Goal: Task Accomplishment & Management: Use online tool/utility

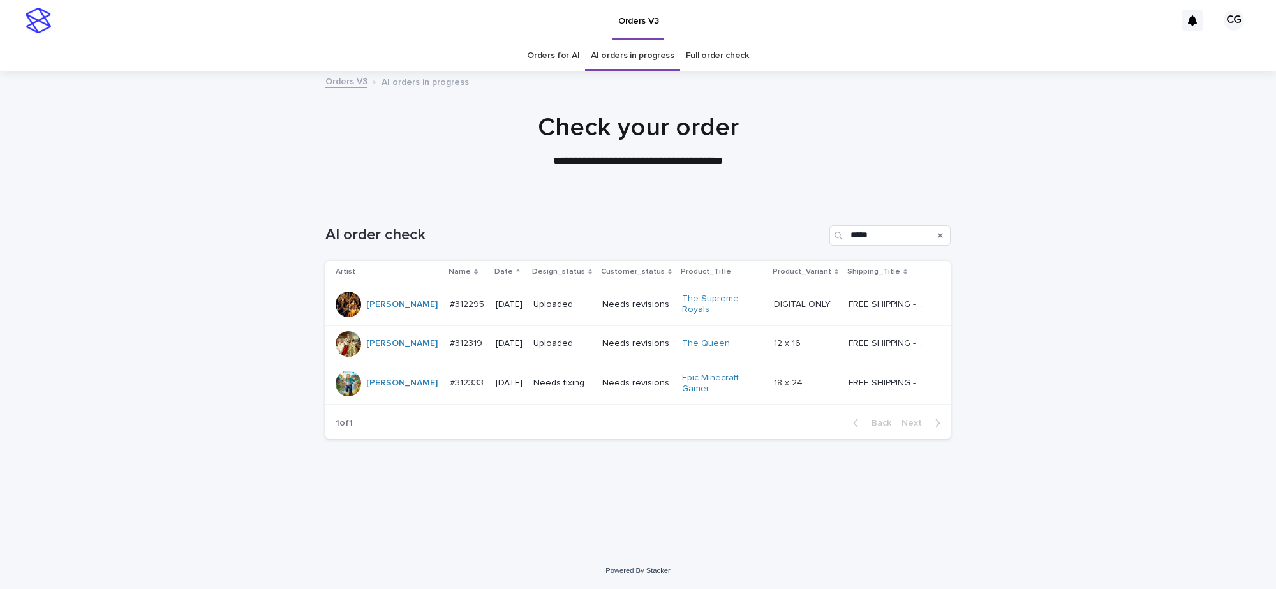
click at [565, 380] on p "Needs fixing" at bounding box center [563, 383] width 59 height 11
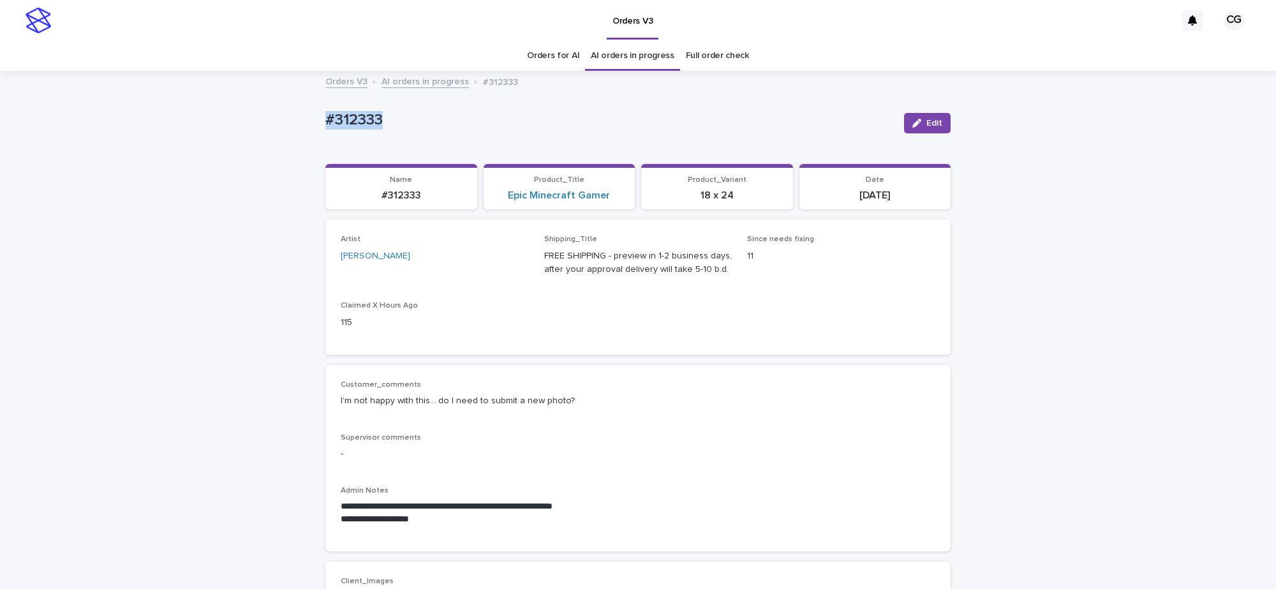
drag, startPoint x: 308, startPoint y: 118, endPoint x: 391, endPoint y: 118, distance: 83.0
copy p "#312333"
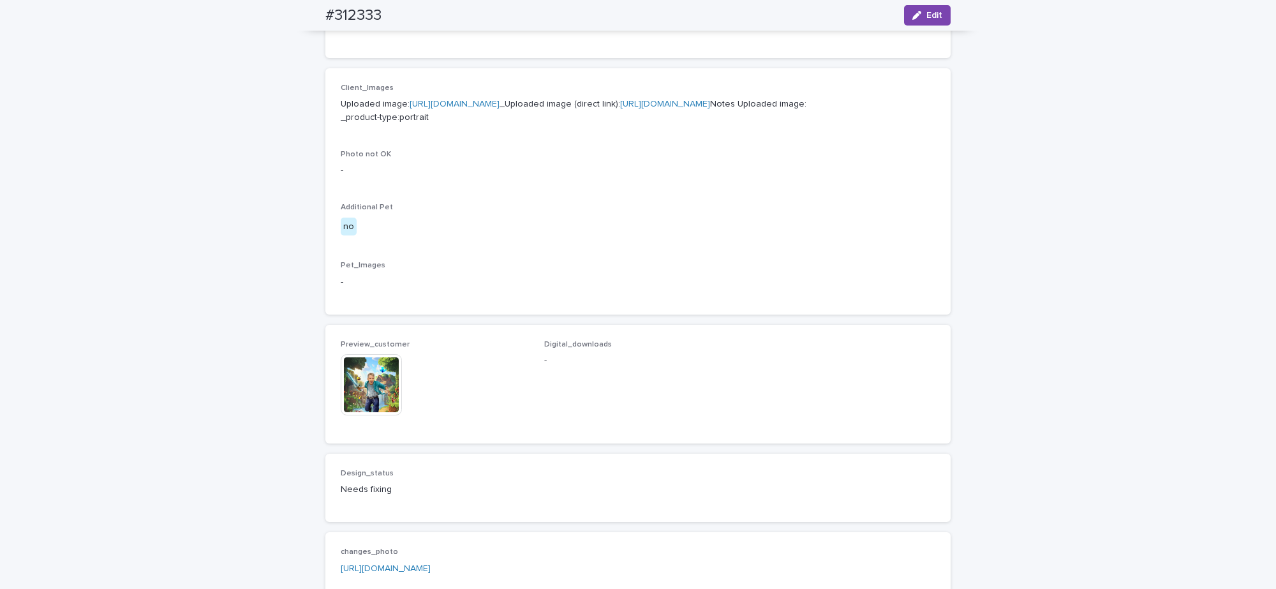
scroll to position [399, 0]
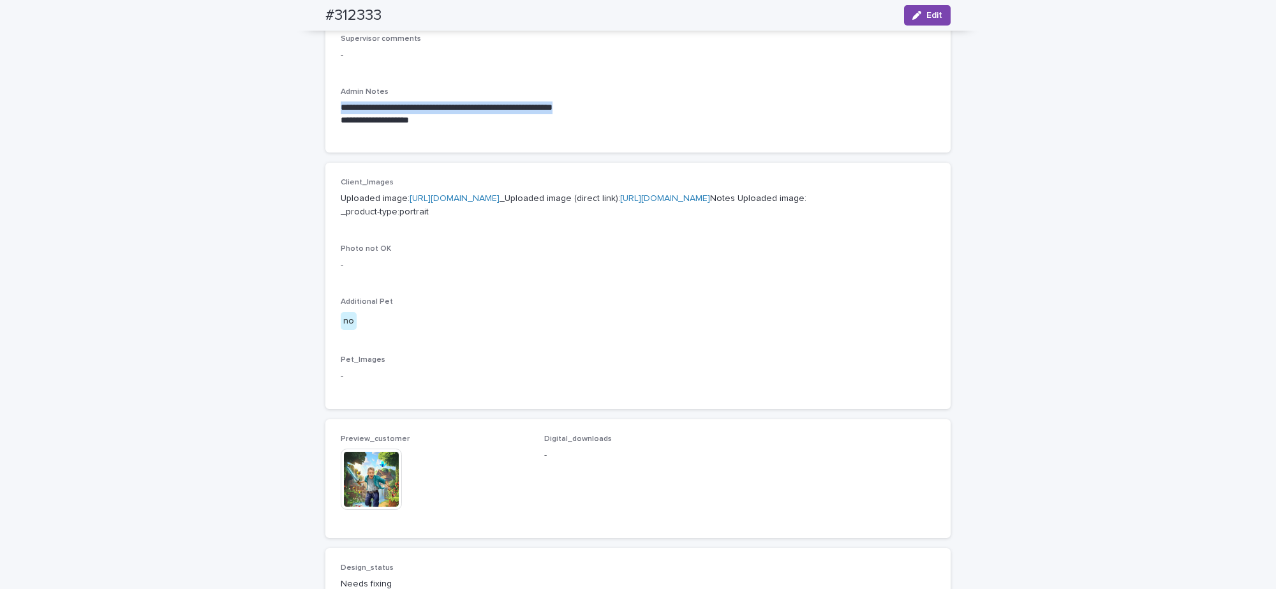
drag, startPoint x: 334, startPoint y: 106, endPoint x: 606, endPoint y: 112, distance: 272.6
click at [606, 112] on p "**********" at bounding box center [638, 107] width 595 height 13
copy p "**********"
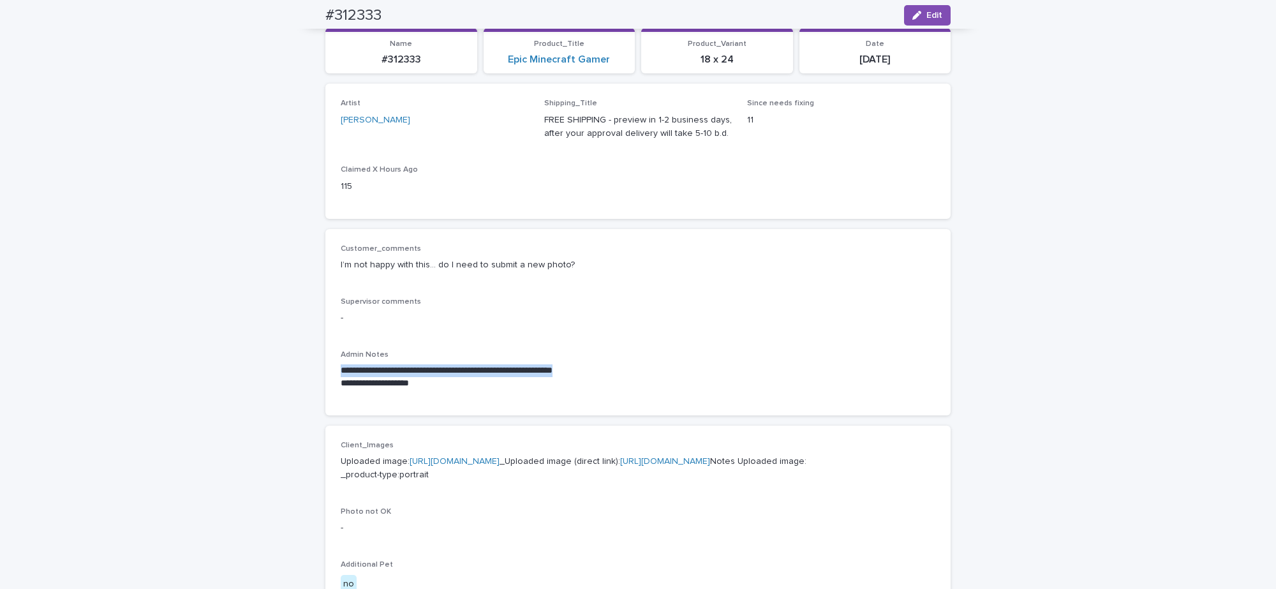
scroll to position [80, 0]
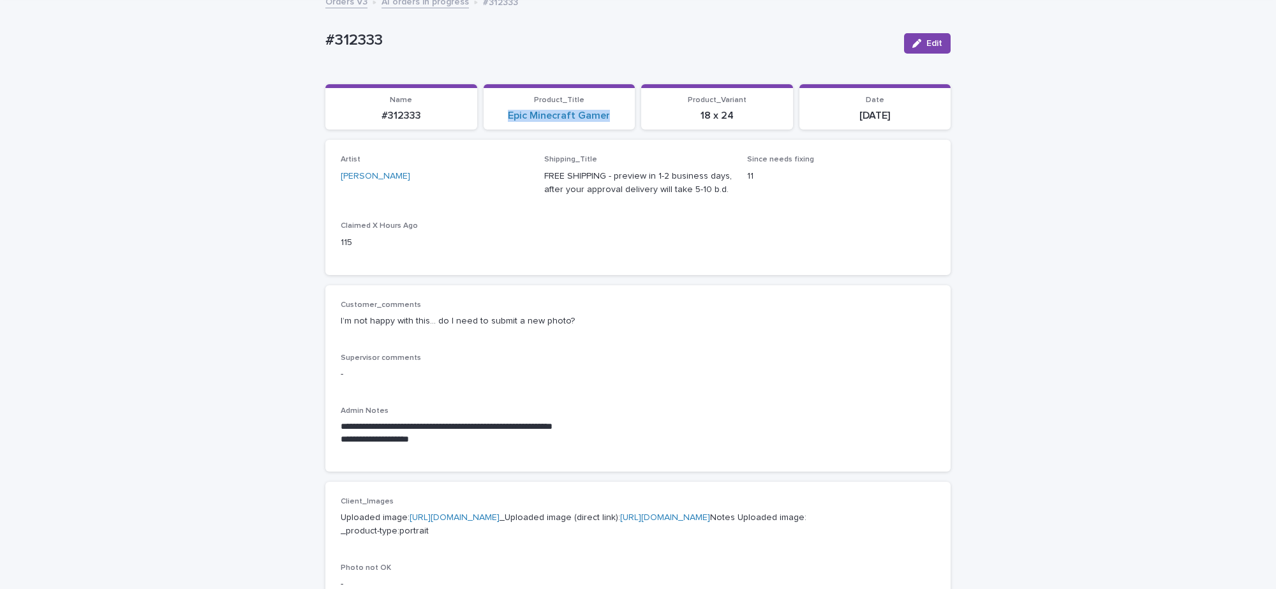
drag, startPoint x: 498, startPoint y: 121, endPoint x: 614, endPoint y: 124, distance: 115.6
click at [614, 124] on section "Product_Title Epic Minecraft Gamer" at bounding box center [560, 107] width 152 height 46
copy link "Epic Minecraft Gamer"
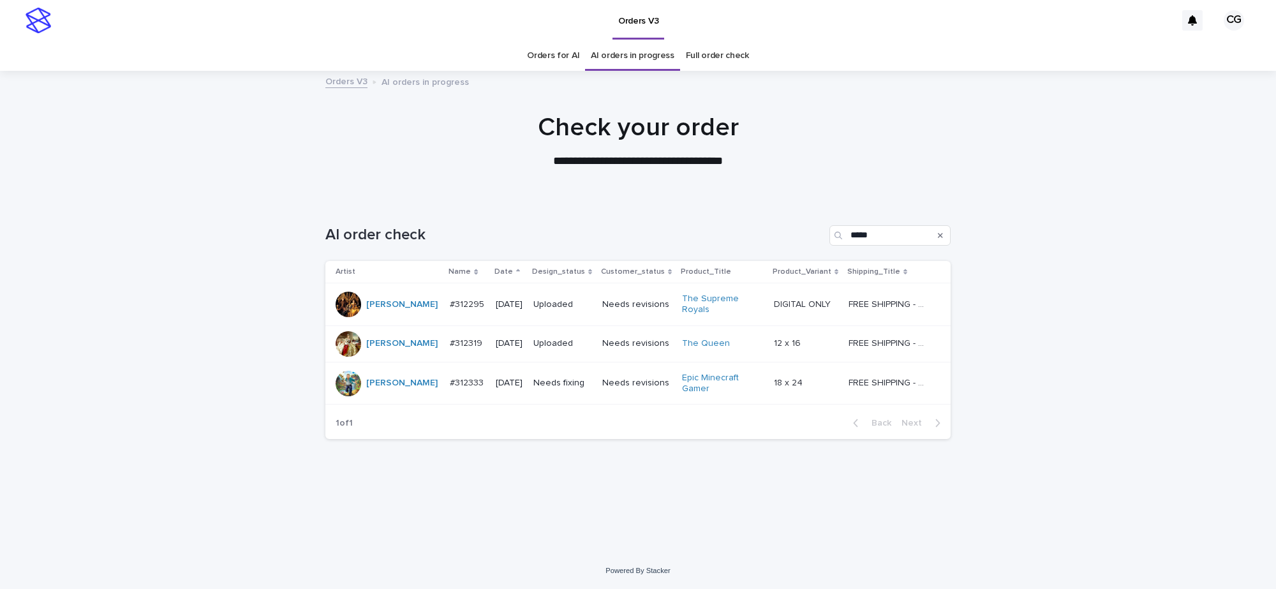
click at [588, 393] on div "Needs fixing" at bounding box center [563, 383] width 59 height 21
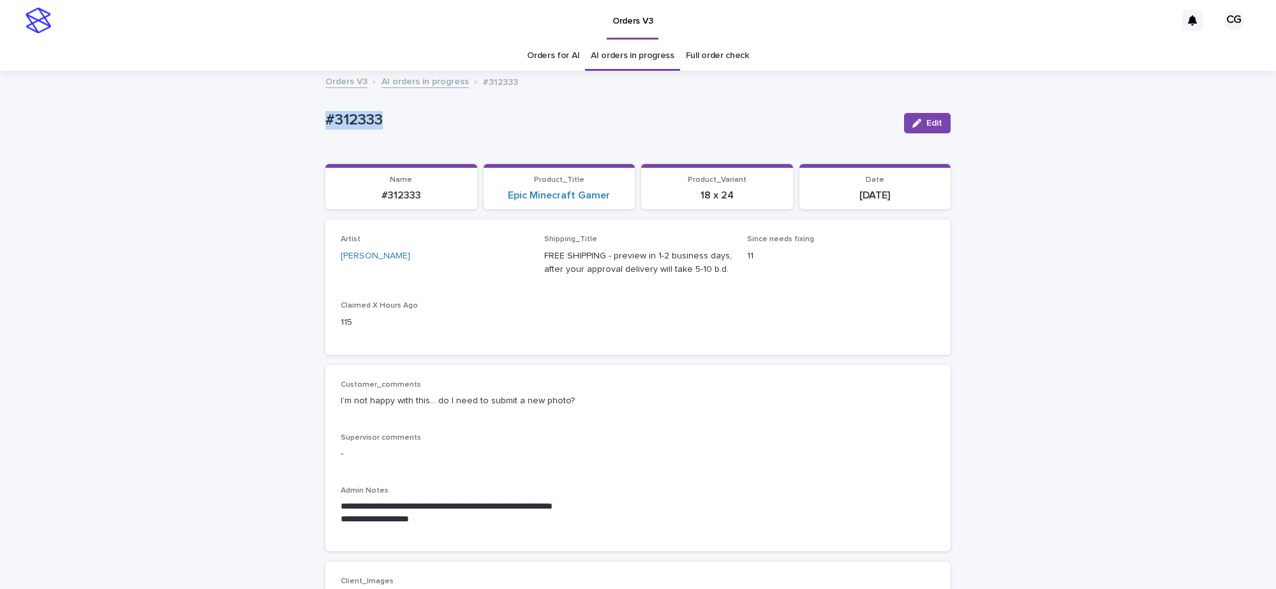
drag, startPoint x: 311, startPoint y: 125, endPoint x: 381, endPoint y: 134, distance: 70.1
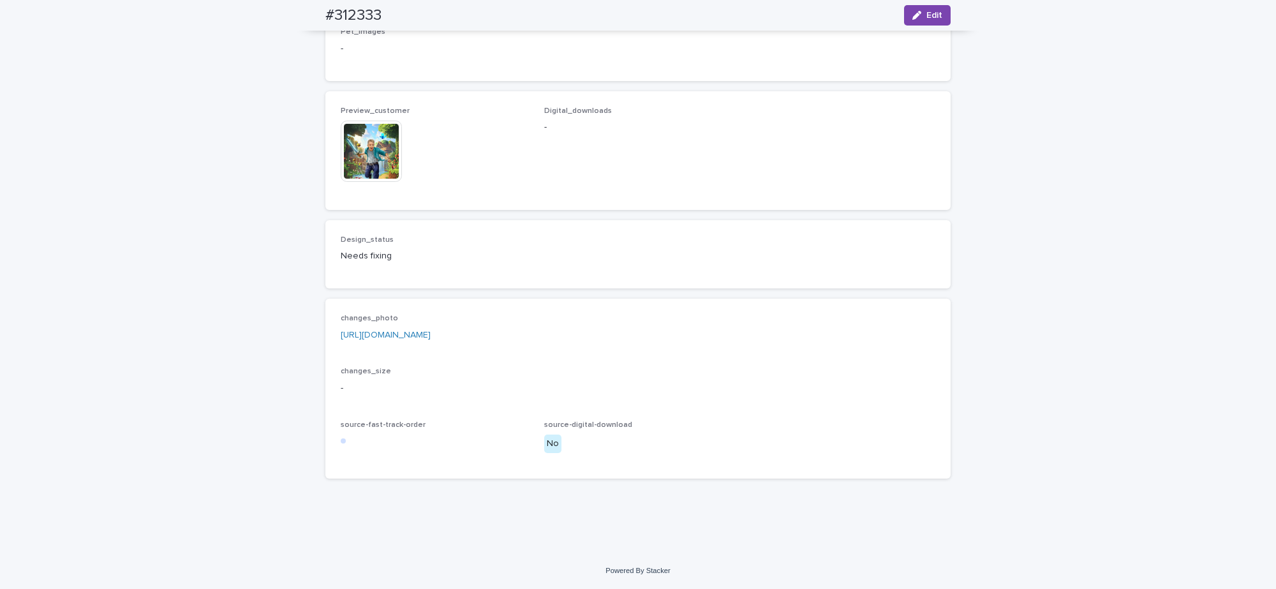
scroll to position [791, 0]
click at [431, 334] on link "[URL][DOMAIN_NAME]" at bounding box center [386, 335] width 90 height 9
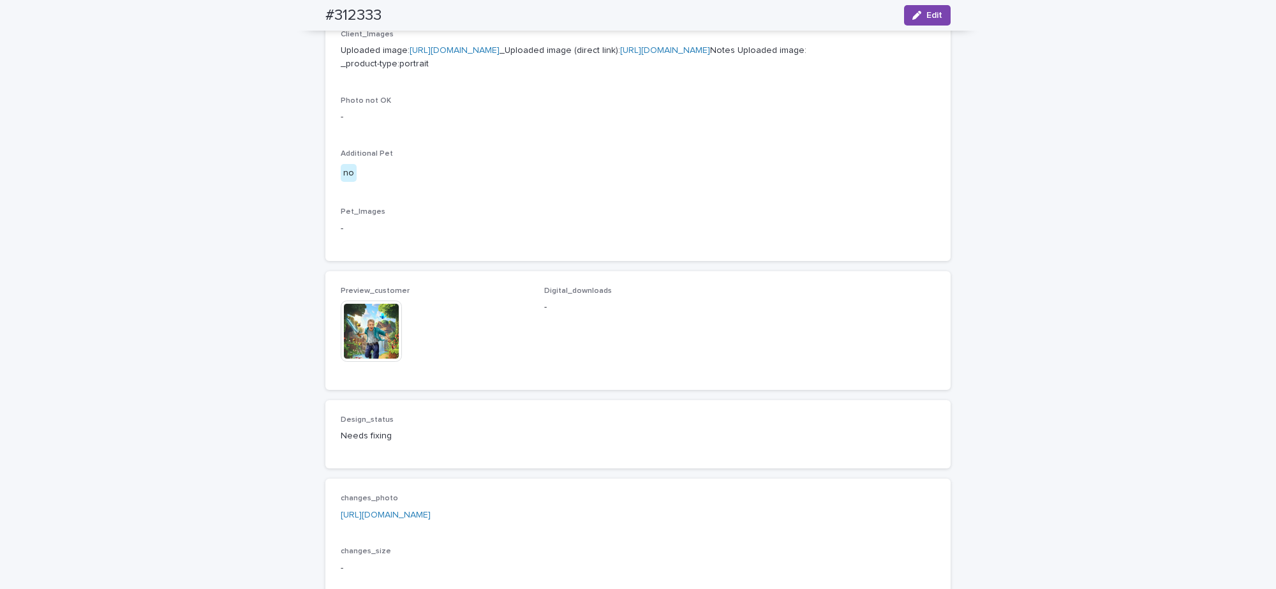
scroll to position [712, 0]
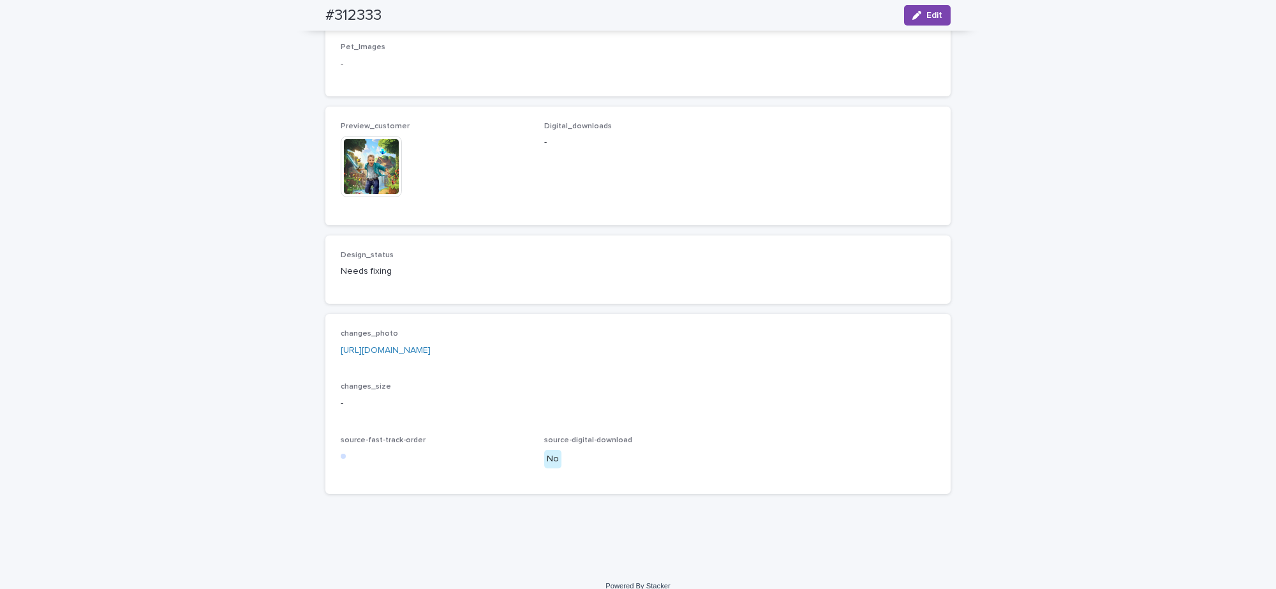
click at [368, 197] on img at bounding box center [371, 166] width 61 height 61
